Goal: Information Seeking & Learning: Check status

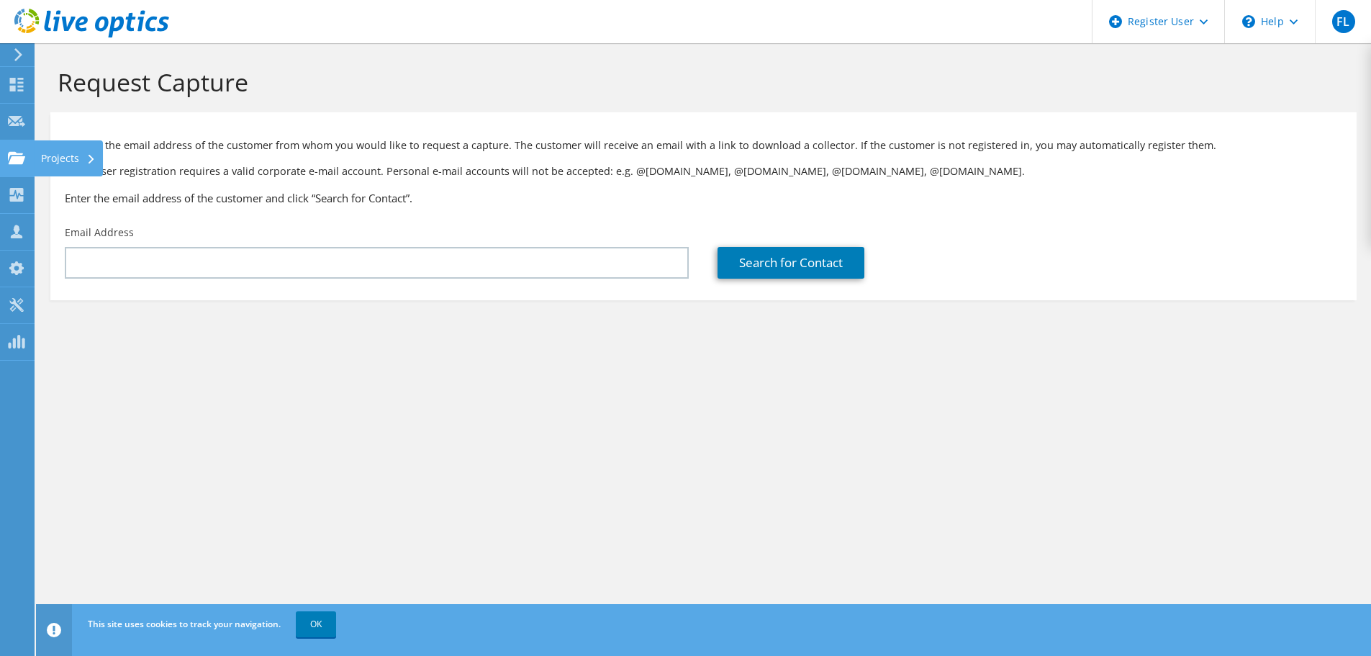
click at [23, 162] on use at bounding box center [16, 157] width 17 height 12
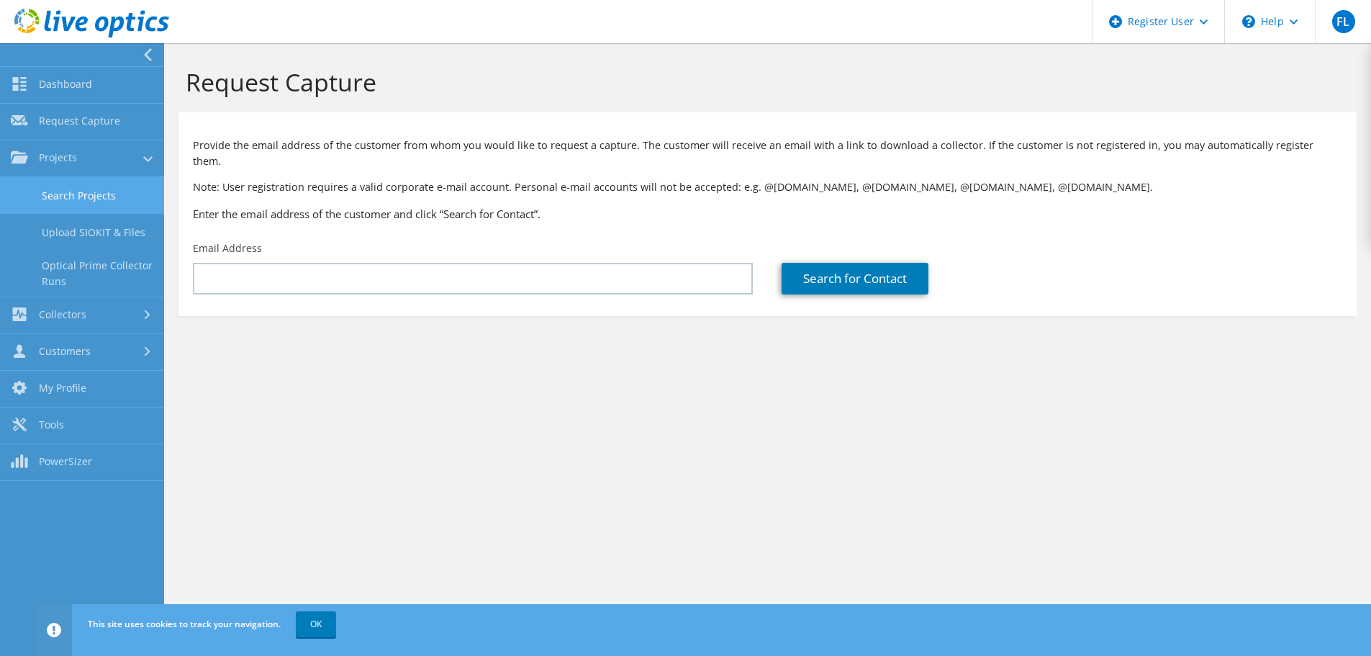
click at [32, 190] on link "Search Projects" at bounding box center [82, 195] width 164 height 37
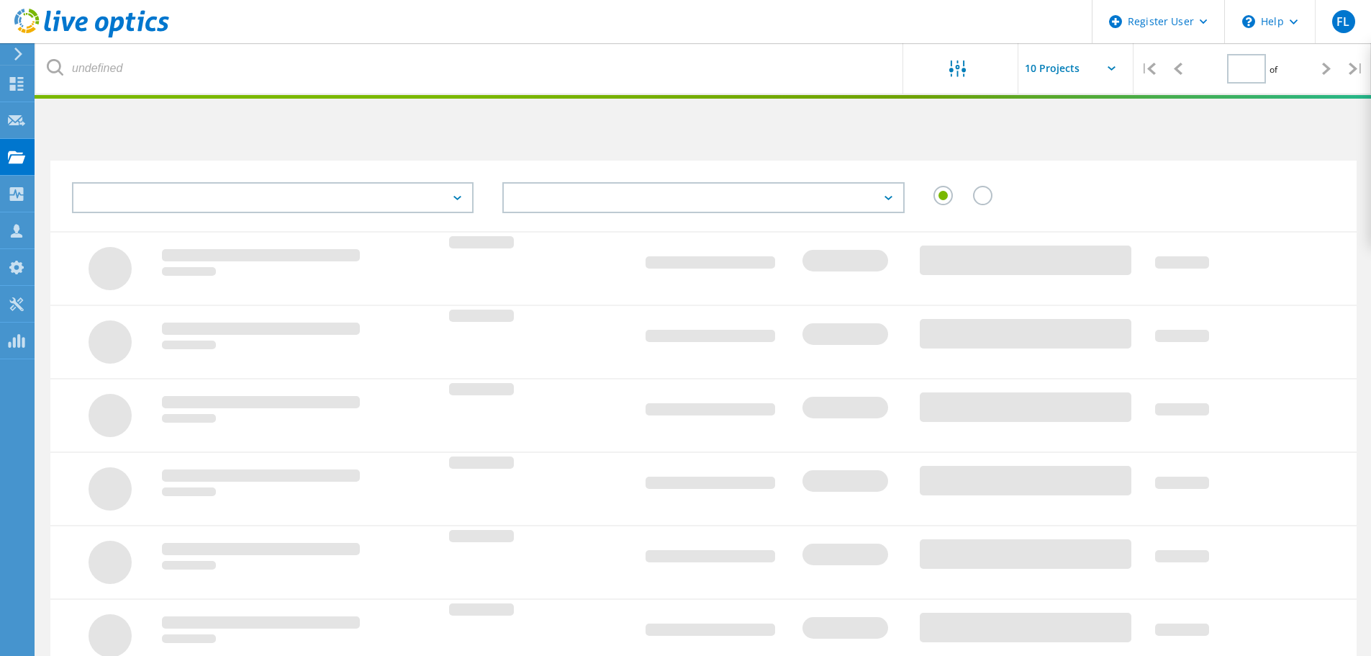
type input "1"
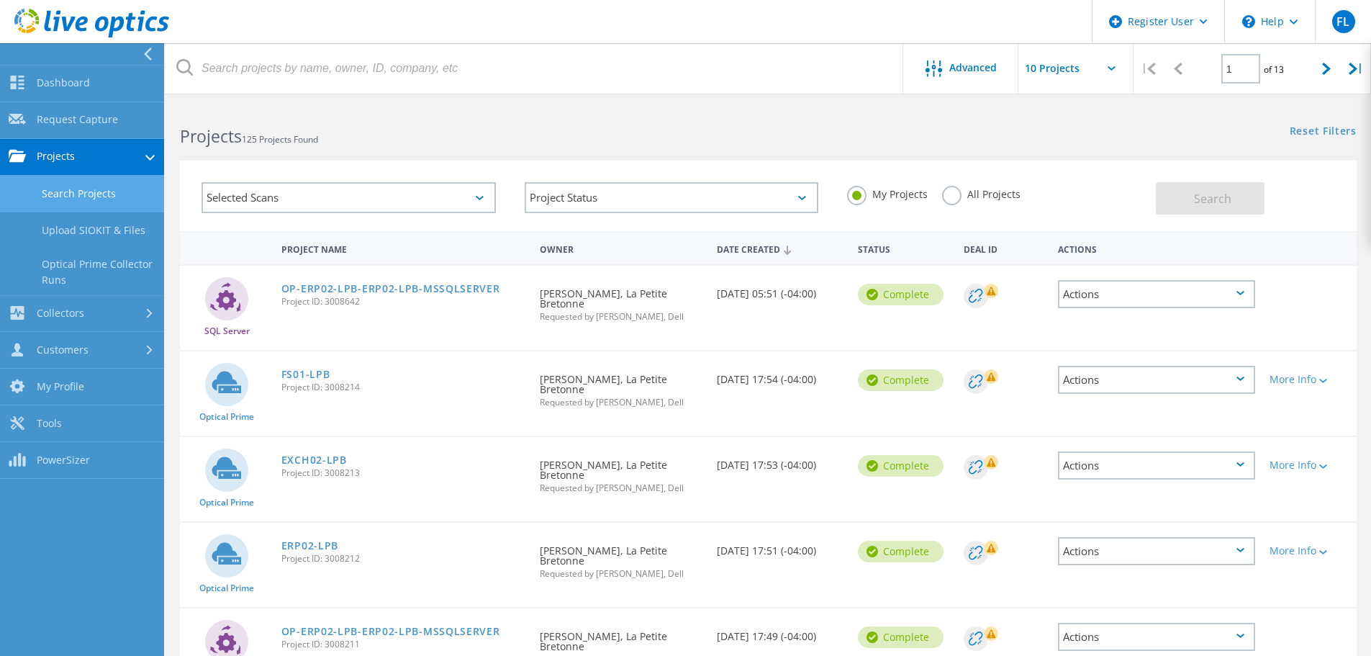
click at [40, 188] on link "Search Projects" at bounding box center [82, 194] width 164 height 37
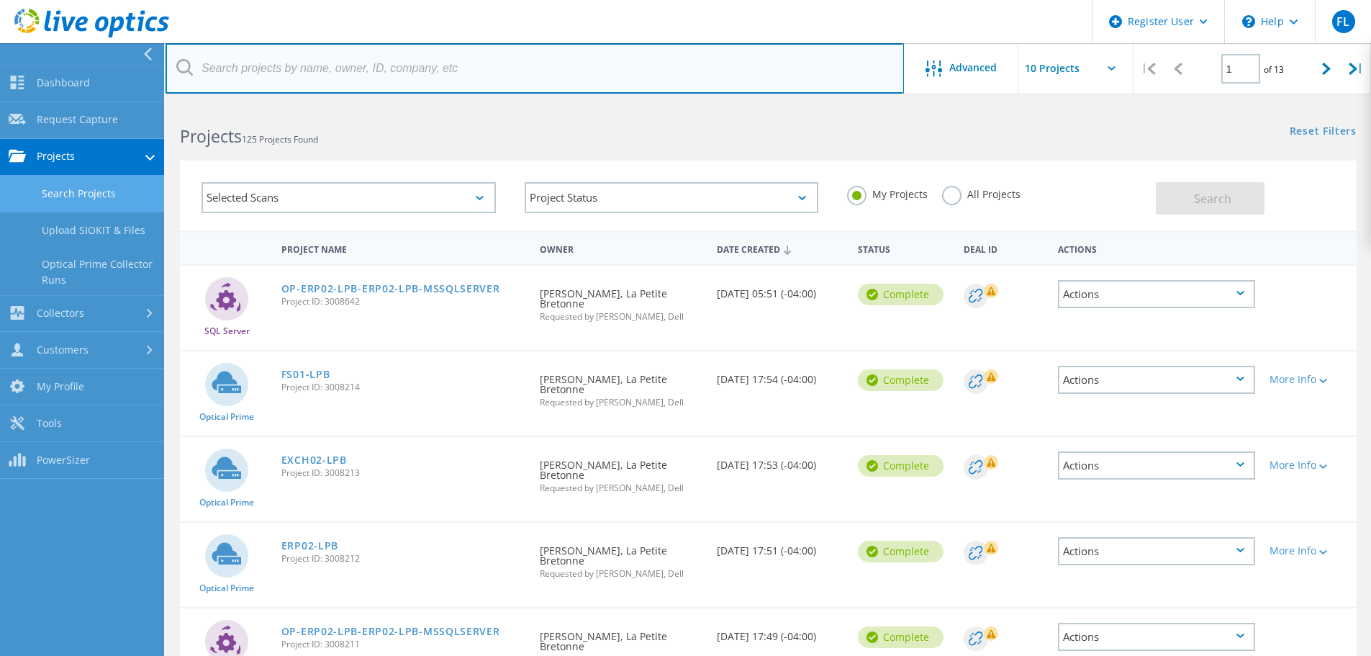
click at [374, 71] on input "text" at bounding box center [535, 68] width 739 height 50
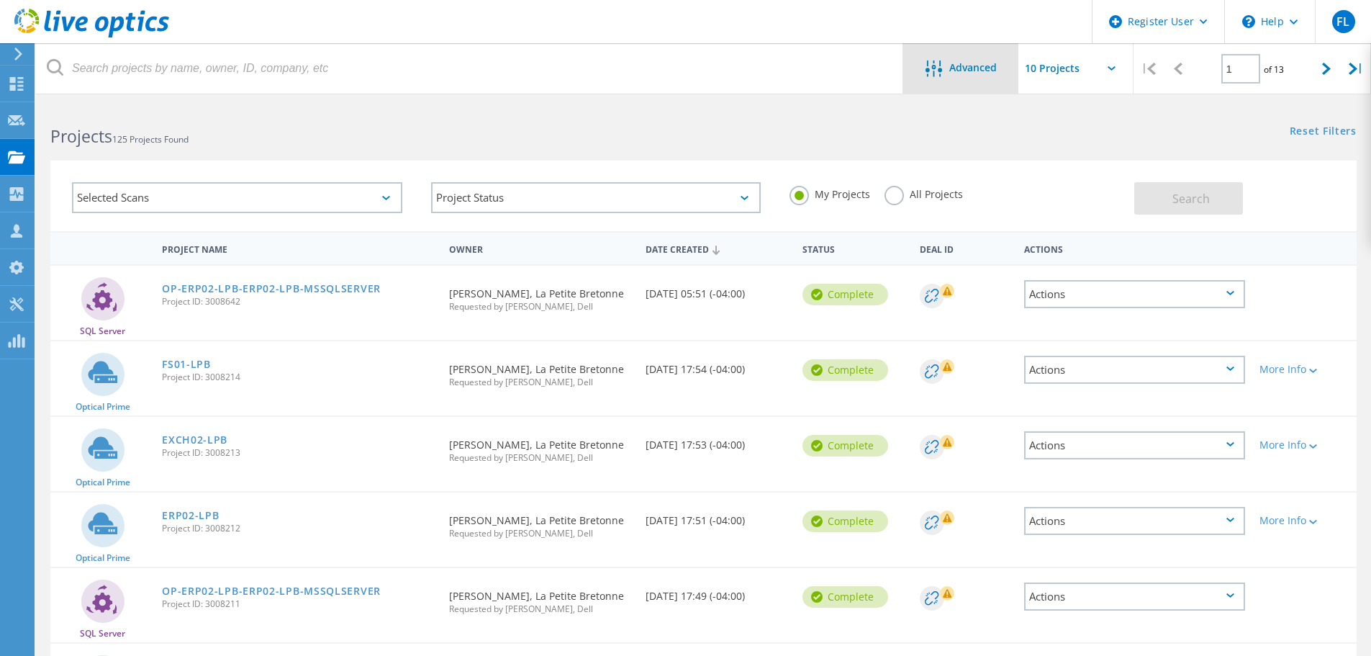
click at [973, 63] on span "Advanced" at bounding box center [973, 68] width 48 height 10
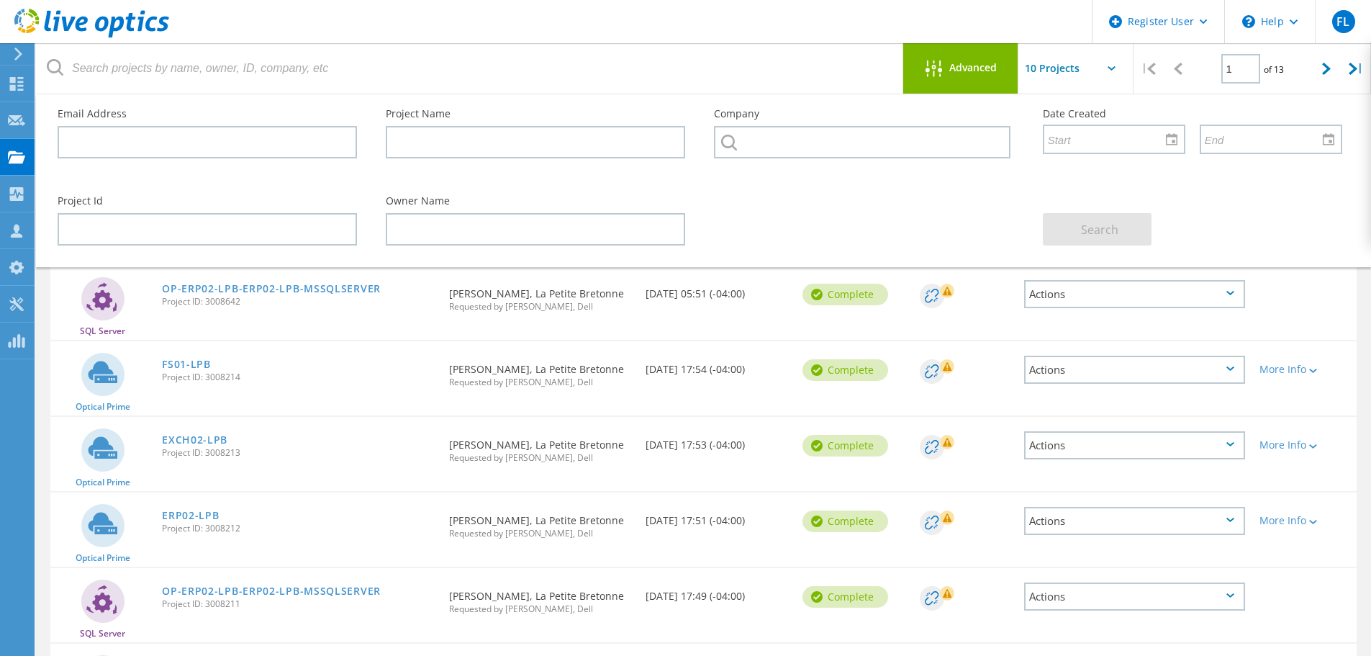
click at [970, 71] on span "Advanced" at bounding box center [973, 68] width 48 height 10
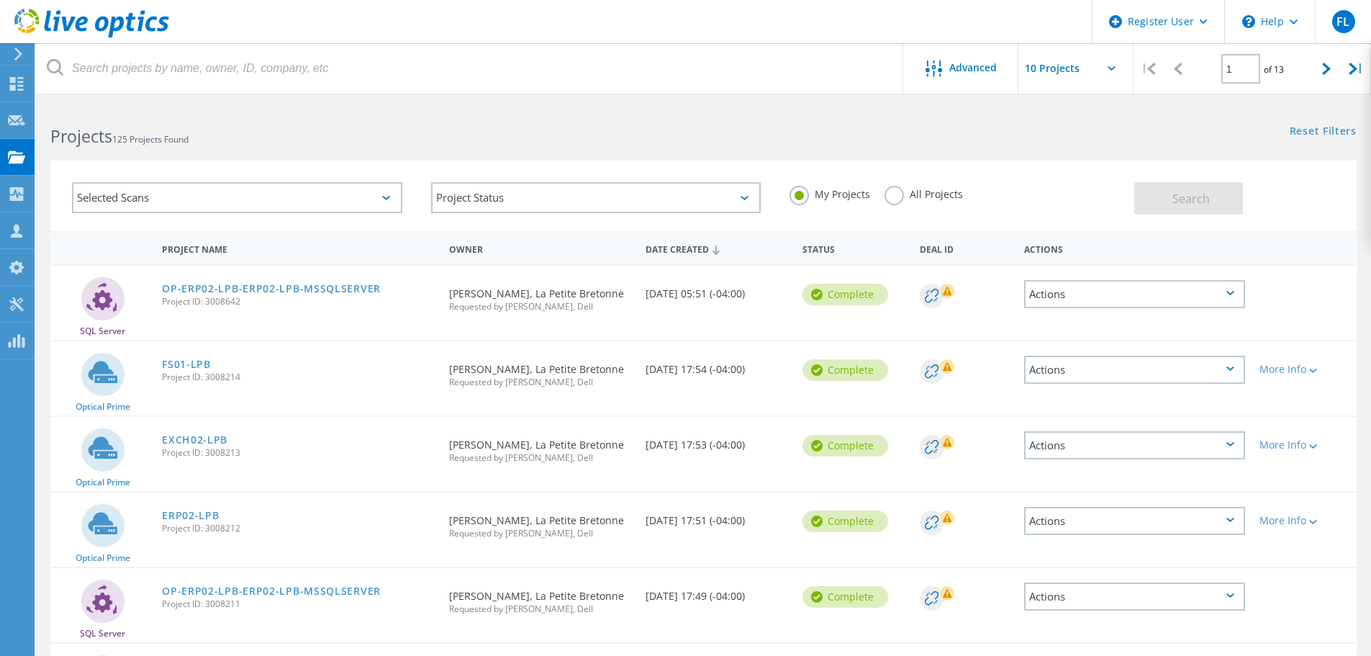
click at [923, 189] on label "All Projects" at bounding box center [924, 193] width 78 height 14
click at [0, 0] on input "All Projects" at bounding box center [0, 0] width 0 height 0
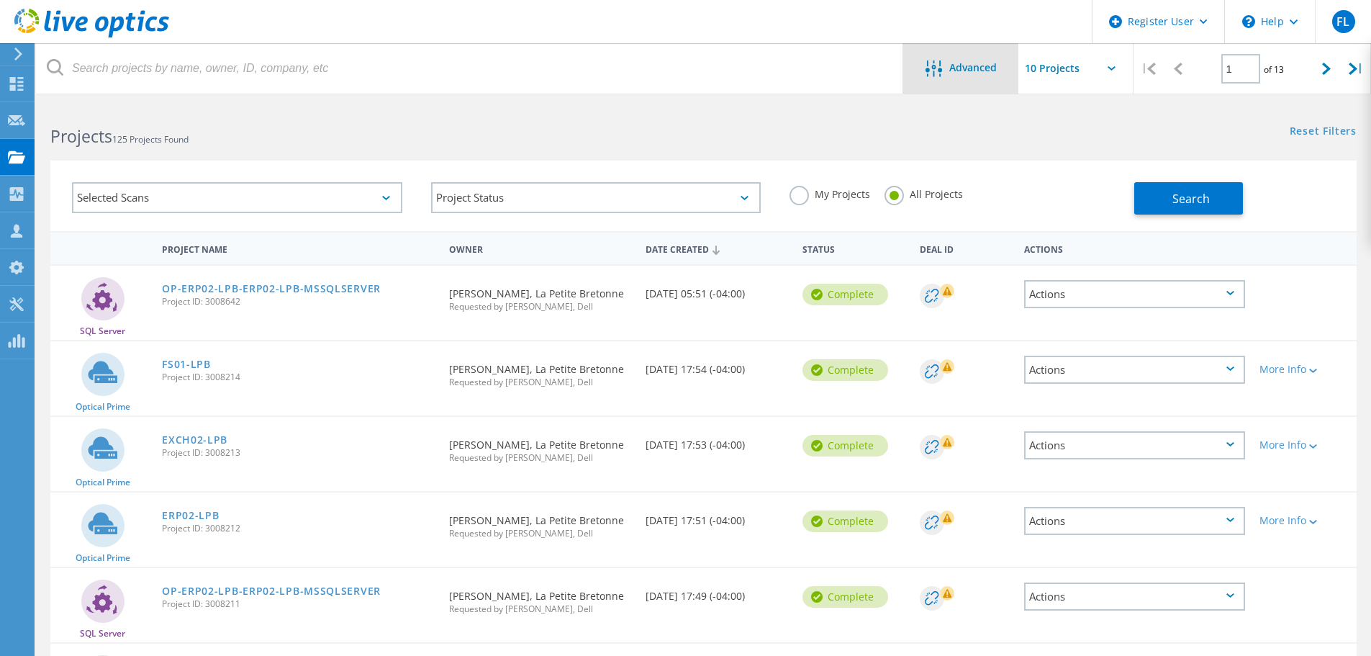
click at [944, 71] on div at bounding box center [938, 69] width 24 height 18
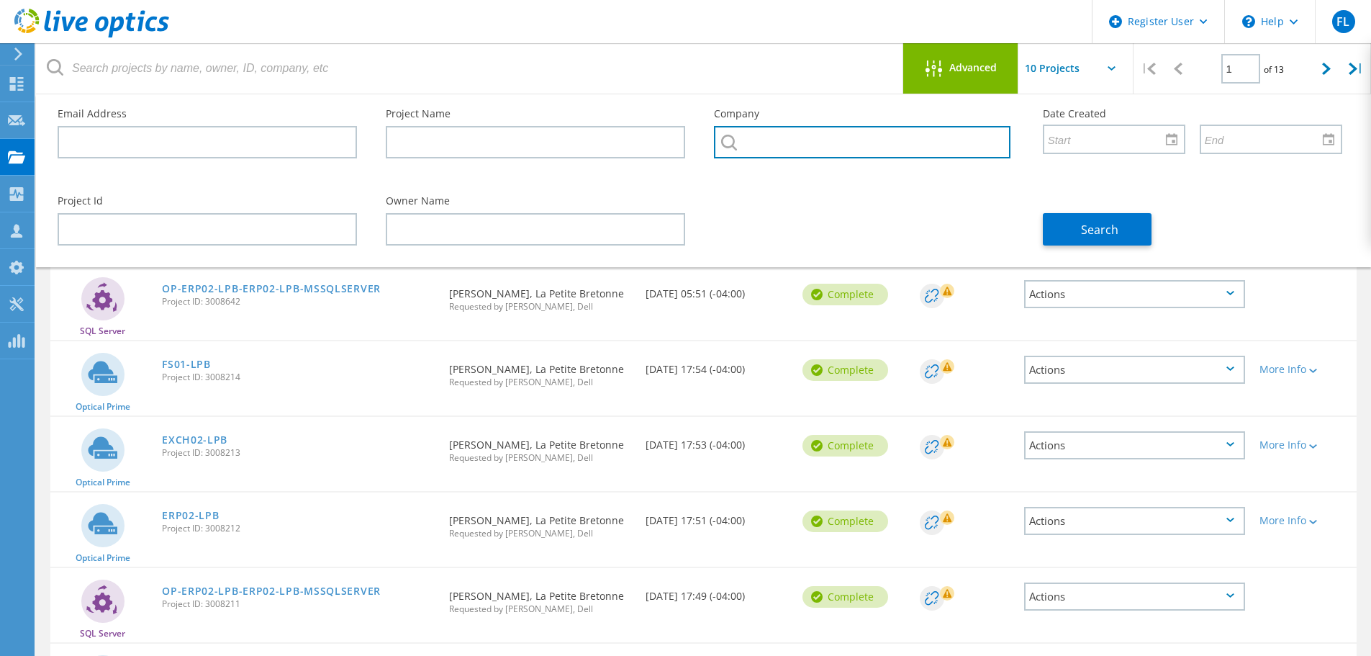
click at [749, 137] on input "text" at bounding box center [862, 142] width 296 height 32
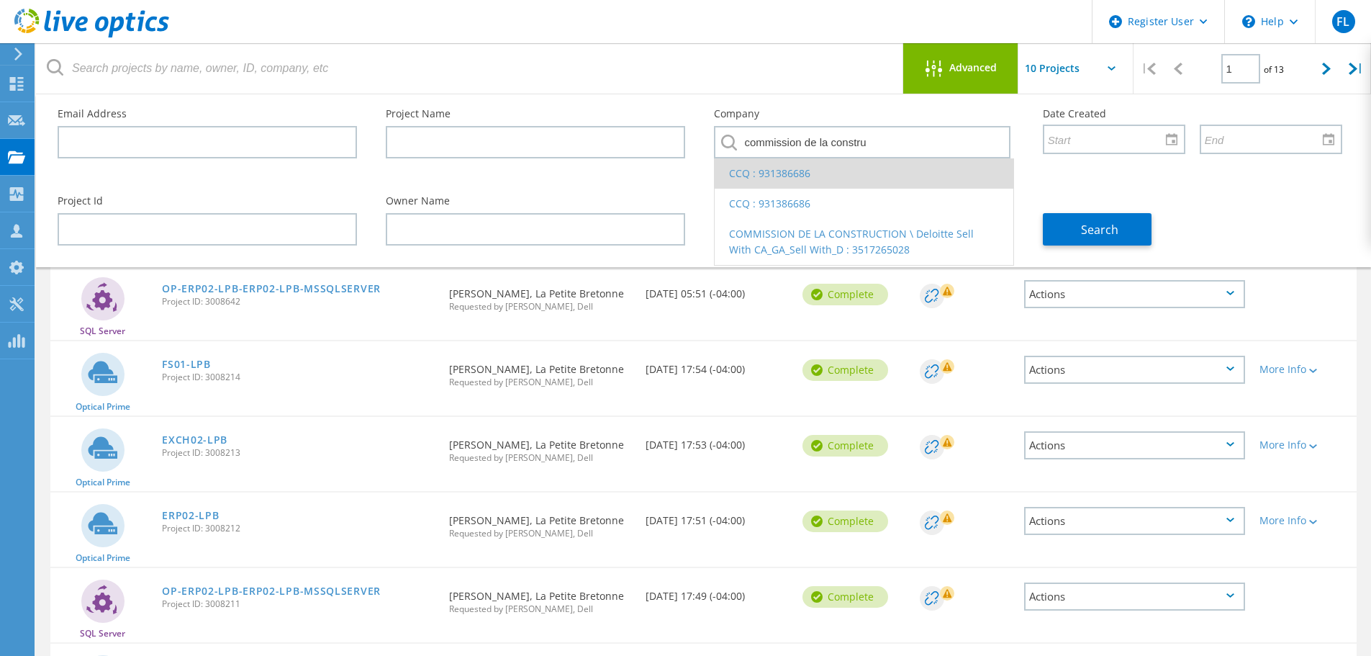
click at [780, 174] on li "CCQ : 931386686" at bounding box center [864, 173] width 298 height 30
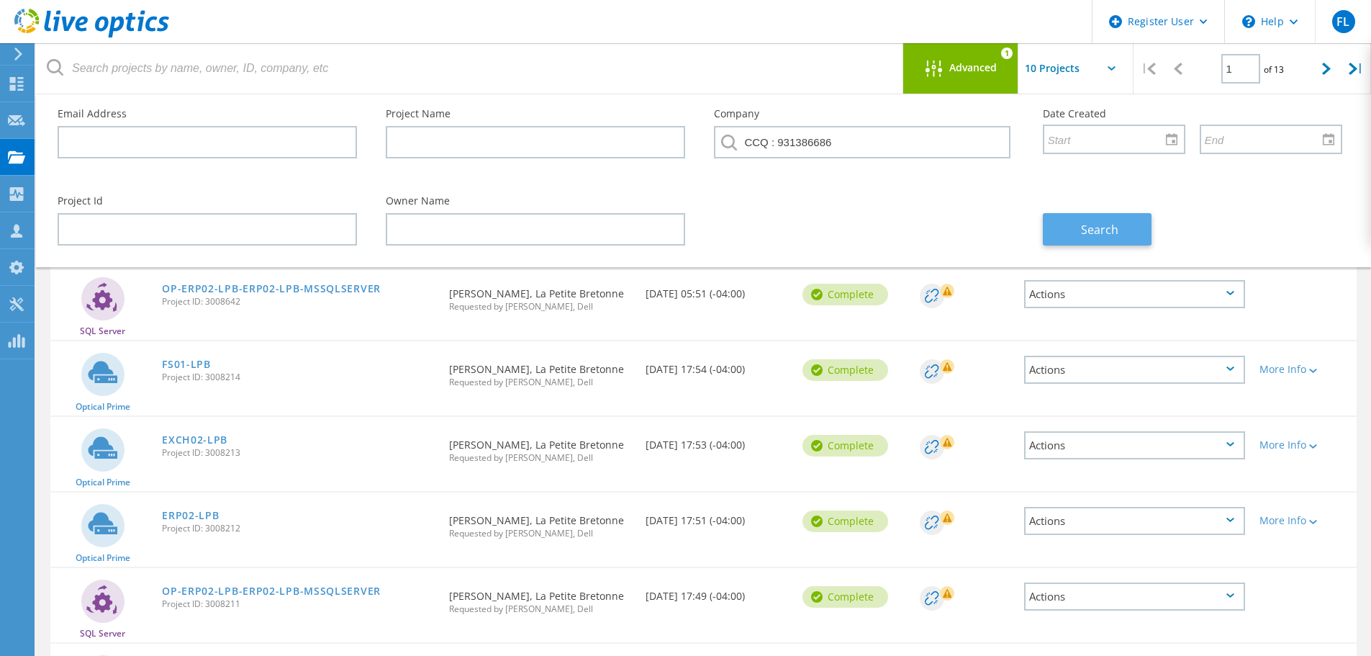
click at [1084, 217] on button "Search" at bounding box center [1097, 229] width 109 height 32
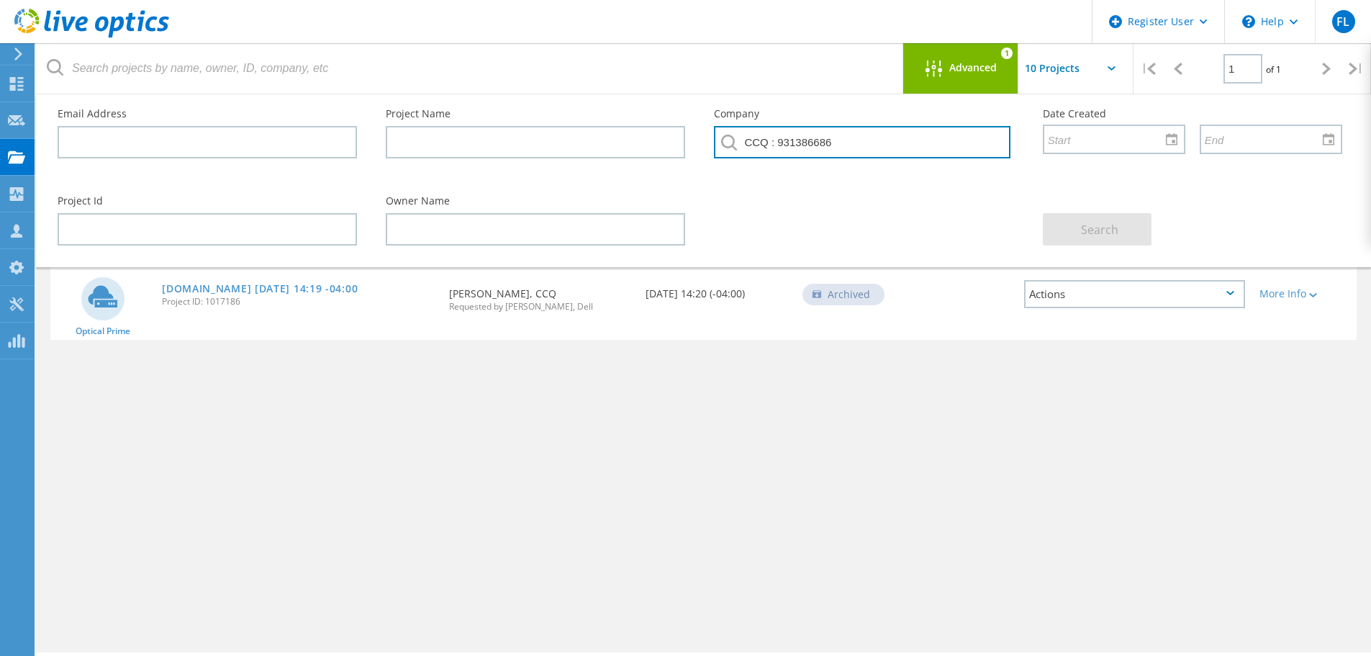
click at [785, 135] on input "CCQ : 931386686" at bounding box center [862, 142] width 296 height 32
click at [786, 145] on input "CCQ : 931386686" at bounding box center [862, 142] width 296 height 32
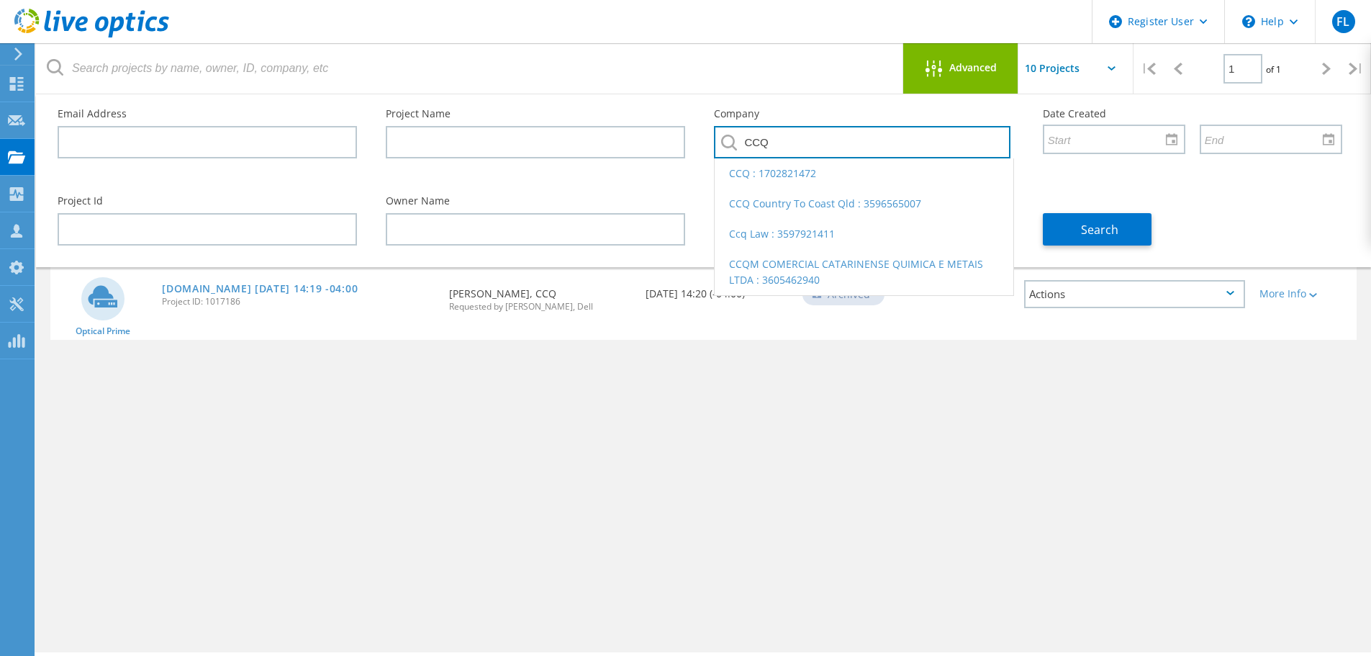
click at [748, 134] on input "CCQ" at bounding box center [862, 142] width 296 height 32
type input "CCQ"
click at [748, 127] on input "text" at bounding box center [862, 142] width 296 height 32
paste input "COMMISSION DE LA CONSTRUCTION"
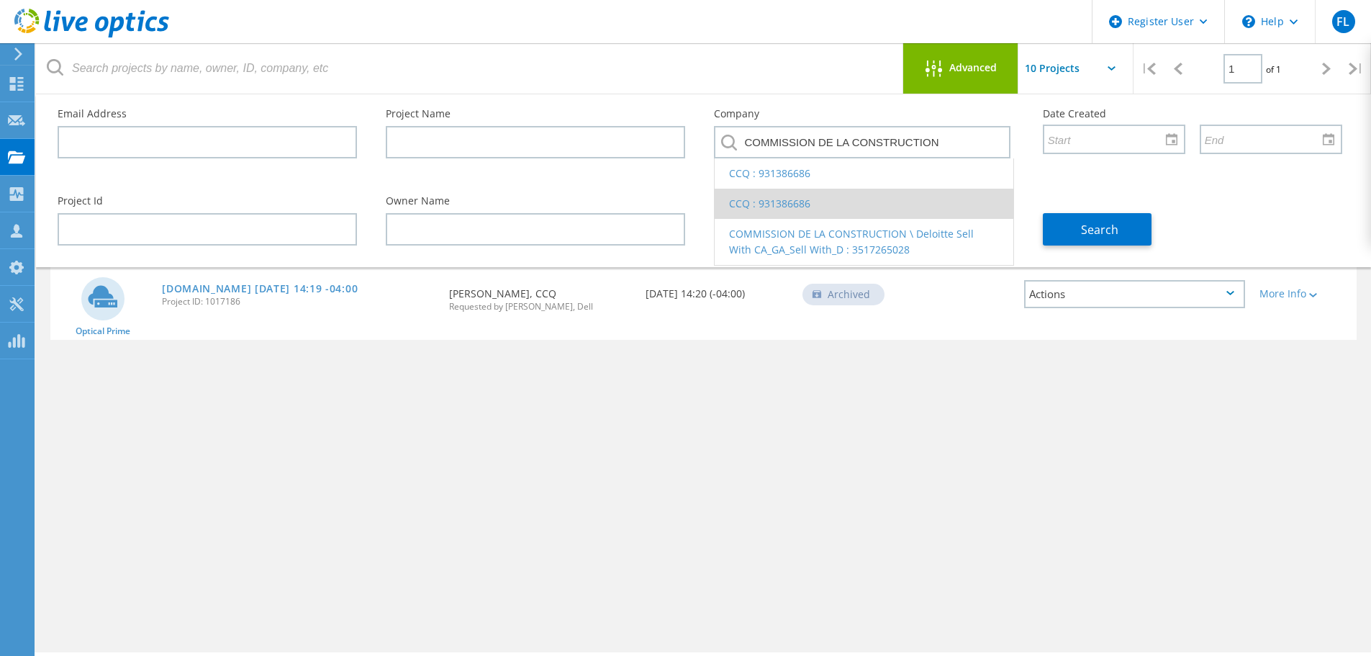
click at [782, 204] on li "CCQ : 931386686" at bounding box center [864, 204] width 298 height 30
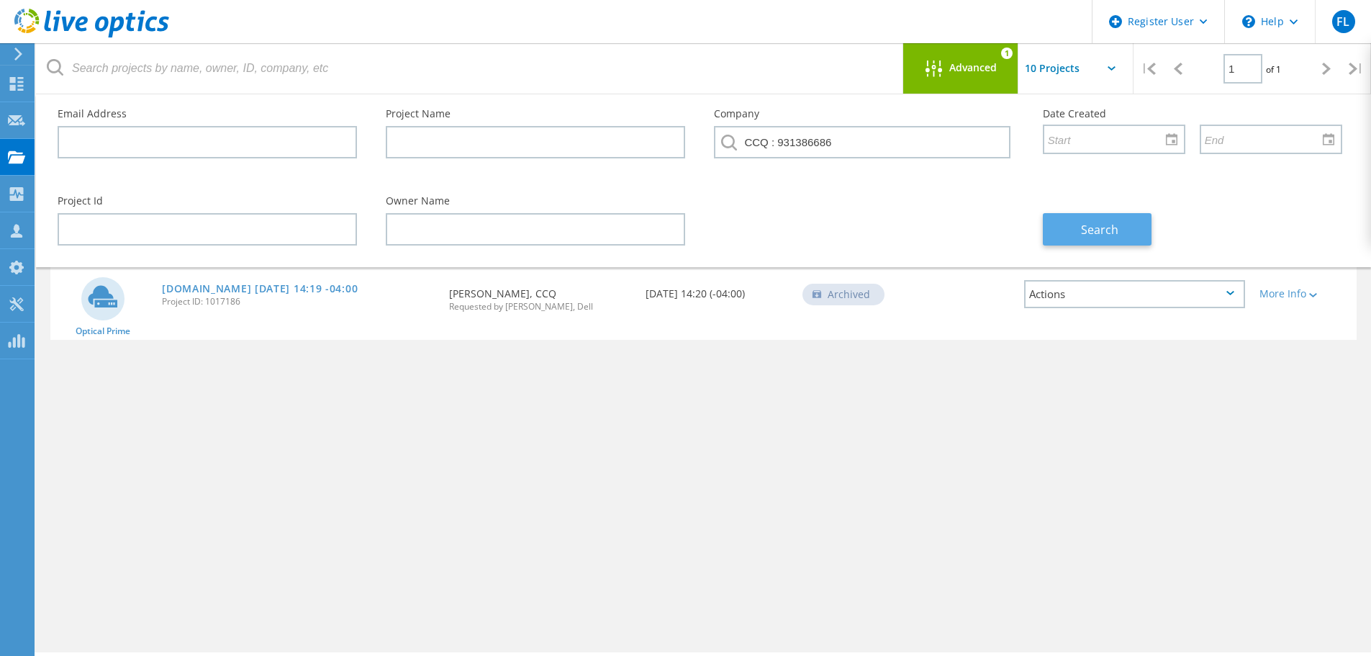
click at [1086, 224] on span "Search" at bounding box center [1099, 230] width 37 height 16
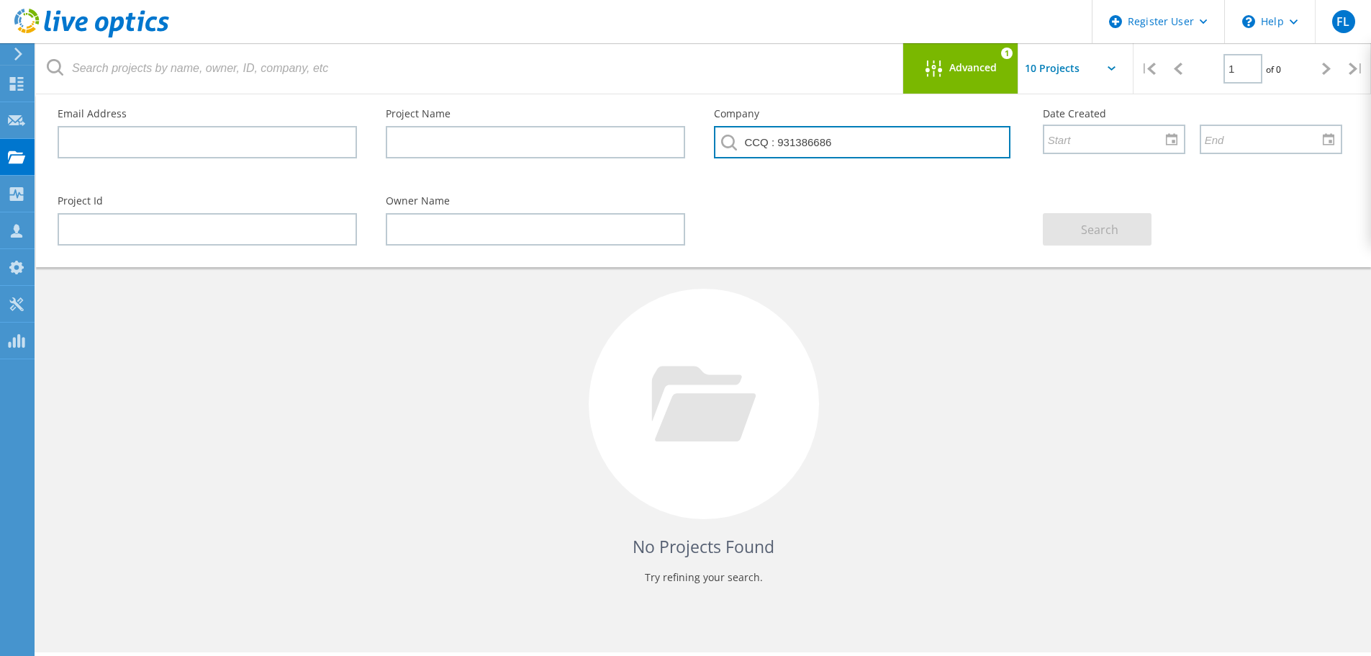
click at [821, 144] on input "CCQ : 931386686" at bounding box center [862, 142] width 296 height 32
paste input "OMMISSION DE LA CONSTRUCTION"
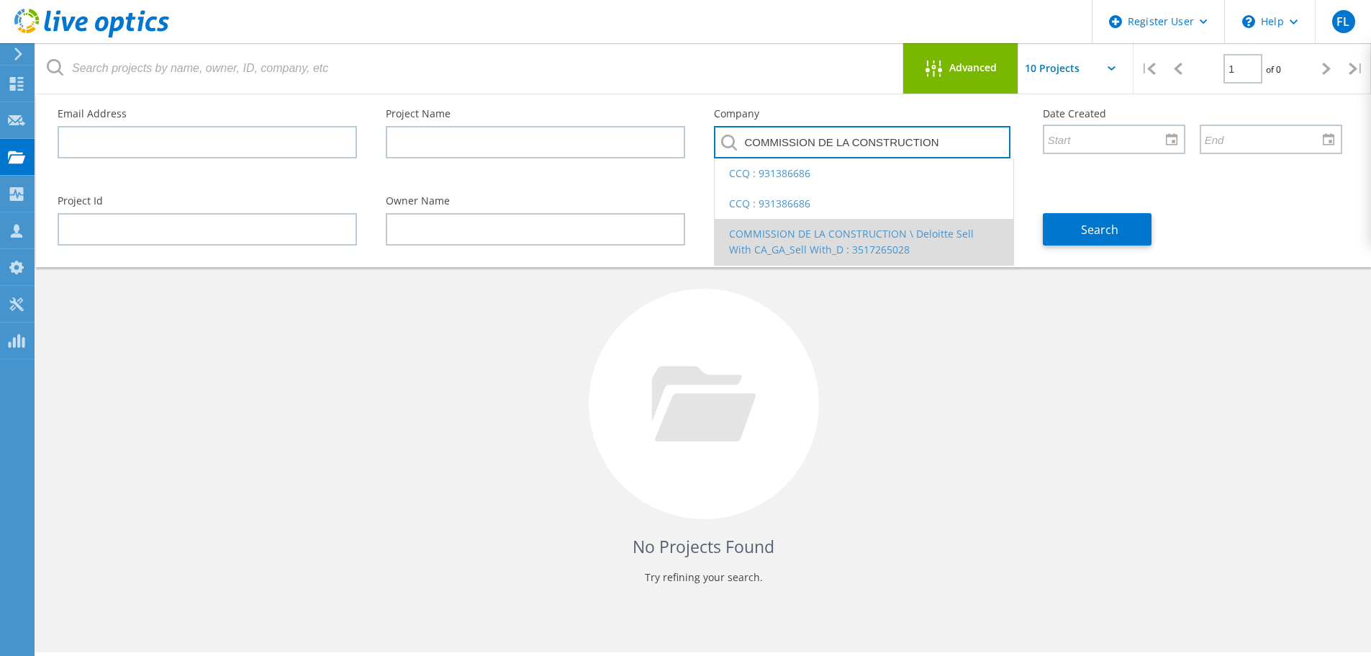
type input "COMMISSION DE LA CONSTRUCTION"
click at [805, 237] on li "COMMISSION DE LA CONSTRUCTION \ Deloitte Sell With CA_GA_Sell With_D : 35172650…" at bounding box center [864, 242] width 298 height 46
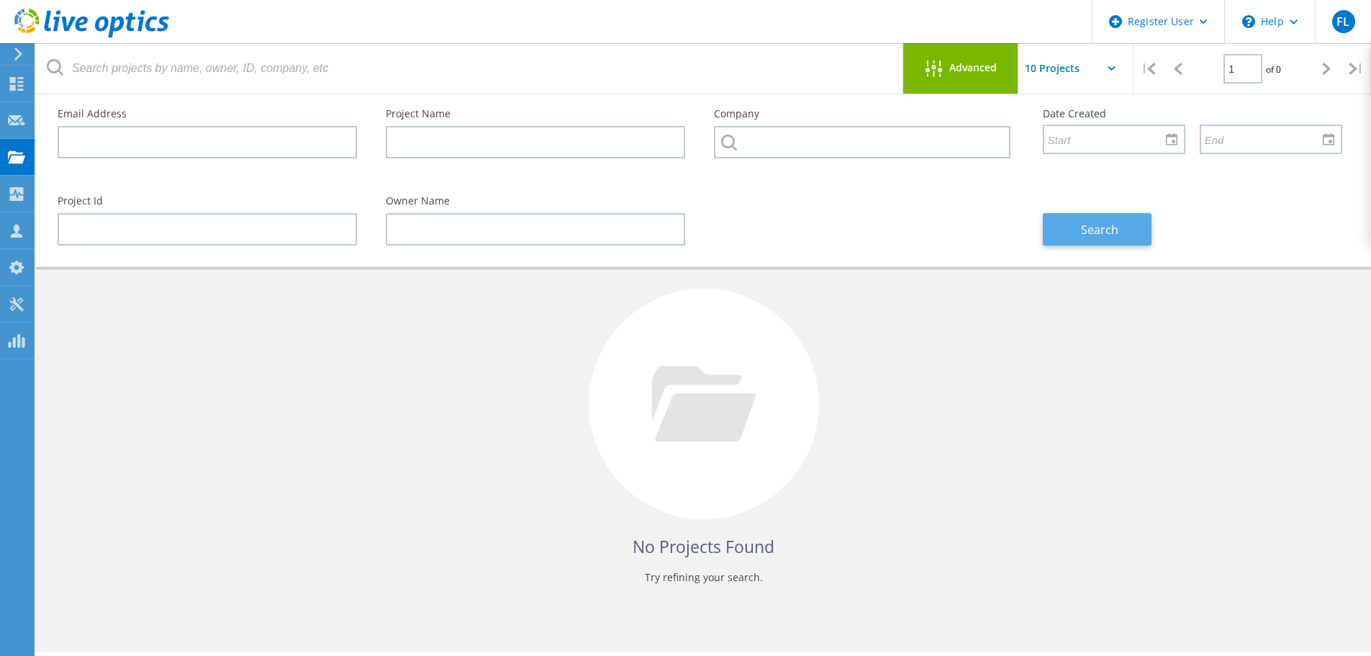
click at [1109, 222] on button "Search" at bounding box center [1097, 229] width 109 height 32
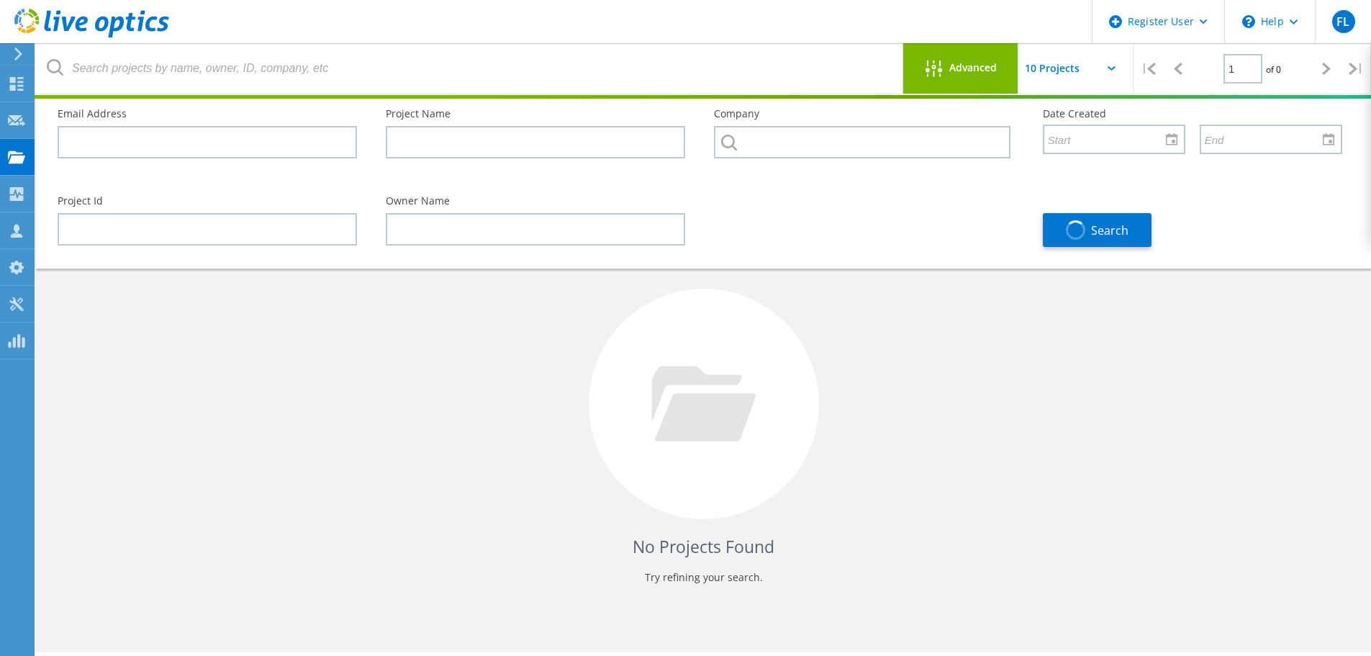
click at [952, 76] on div "Advanced" at bounding box center [960, 69] width 115 height 18
